Goal: Transaction & Acquisition: Purchase product/service

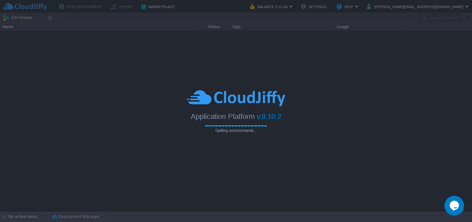
type input "Search (Cmd+F)"
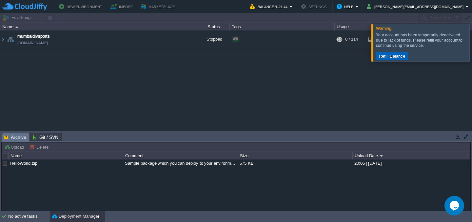
click at [390, 55] on button "Refill Balance" at bounding box center [392, 56] width 30 height 6
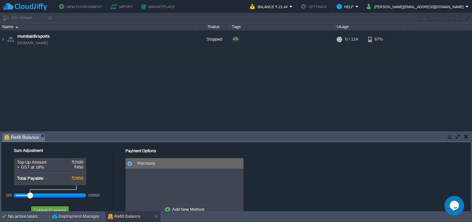
scroll to position [17, 0]
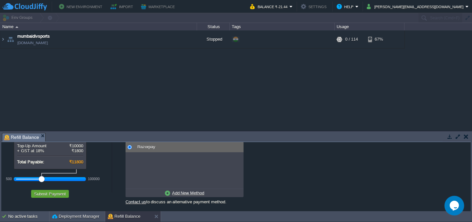
drag, startPoint x: 31, startPoint y: 179, endPoint x: 39, endPoint y: 178, distance: 8.3
click at [39, 178] on div at bounding box center [42, 179] width 6 height 6
click at [42, 178] on div at bounding box center [50, 179] width 68 height 6
click at [50, 196] on button "Submit Payment" at bounding box center [50, 194] width 36 height 6
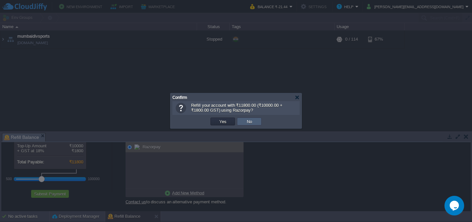
click at [255, 123] on td "No" at bounding box center [249, 122] width 25 height 8
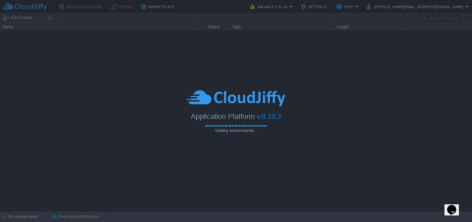
type input "Search (Cmd+F)"
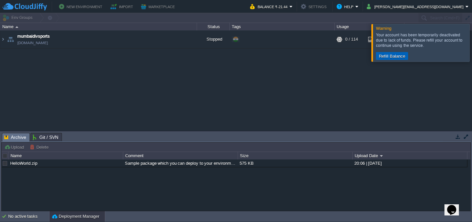
click at [399, 57] on button "Refill Balance" at bounding box center [392, 56] width 30 height 6
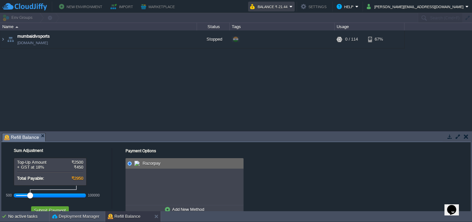
click at [293, 7] on em "Balance ₹-21.44" at bounding box center [271, 7] width 43 height 8
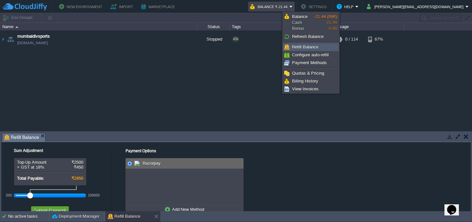
click at [314, 48] on span "Refill Balance" at bounding box center [305, 47] width 26 height 5
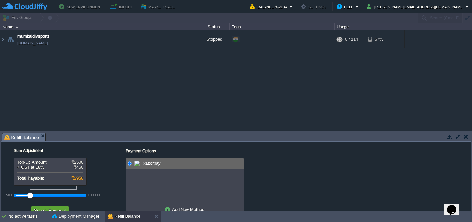
scroll to position [17, 0]
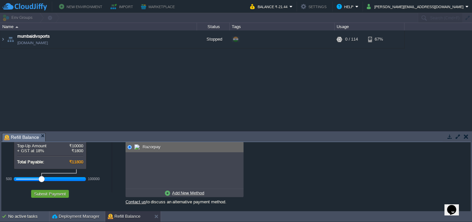
drag, startPoint x: 31, startPoint y: 178, endPoint x: 41, endPoint y: 175, distance: 10.9
click at [41, 176] on div at bounding box center [42, 179] width 6 height 6
click at [50, 195] on button "Submit Payment" at bounding box center [50, 194] width 36 height 6
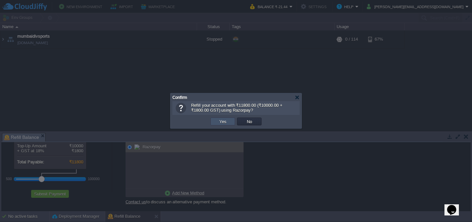
click at [225, 120] on button "Yes" at bounding box center [222, 122] width 11 height 6
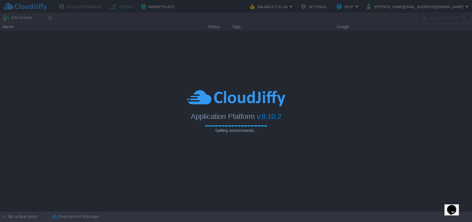
type input "Search (Cmd+F)"
